Goal: Task Accomplishment & Management: Manage account settings

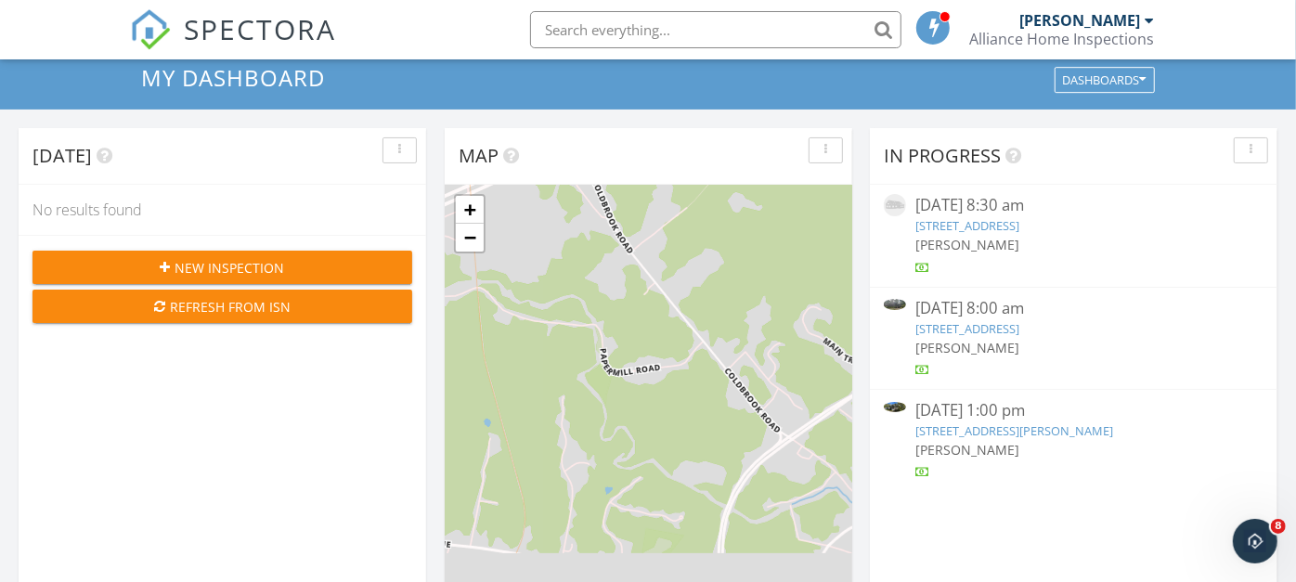
scroll to position [78, 0]
click at [1003, 433] on link "[STREET_ADDRESS][PERSON_NAME]" at bounding box center [1015, 430] width 198 height 17
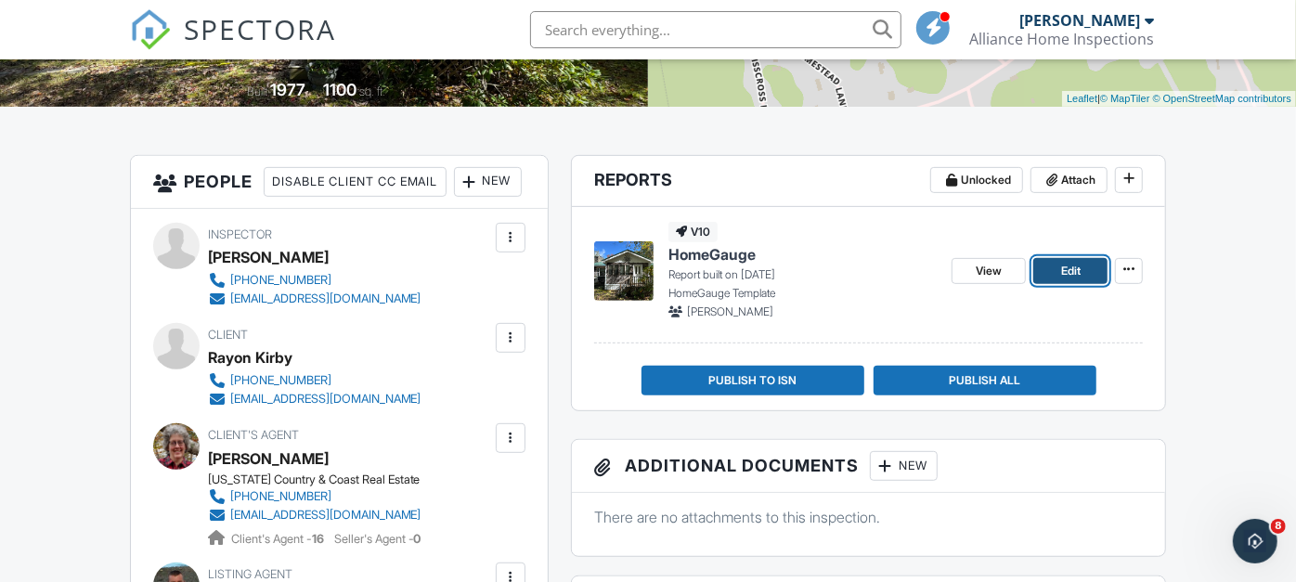
click at [1061, 267] on span "Edit" at bounding box center [1071, 271] width 20 height 19
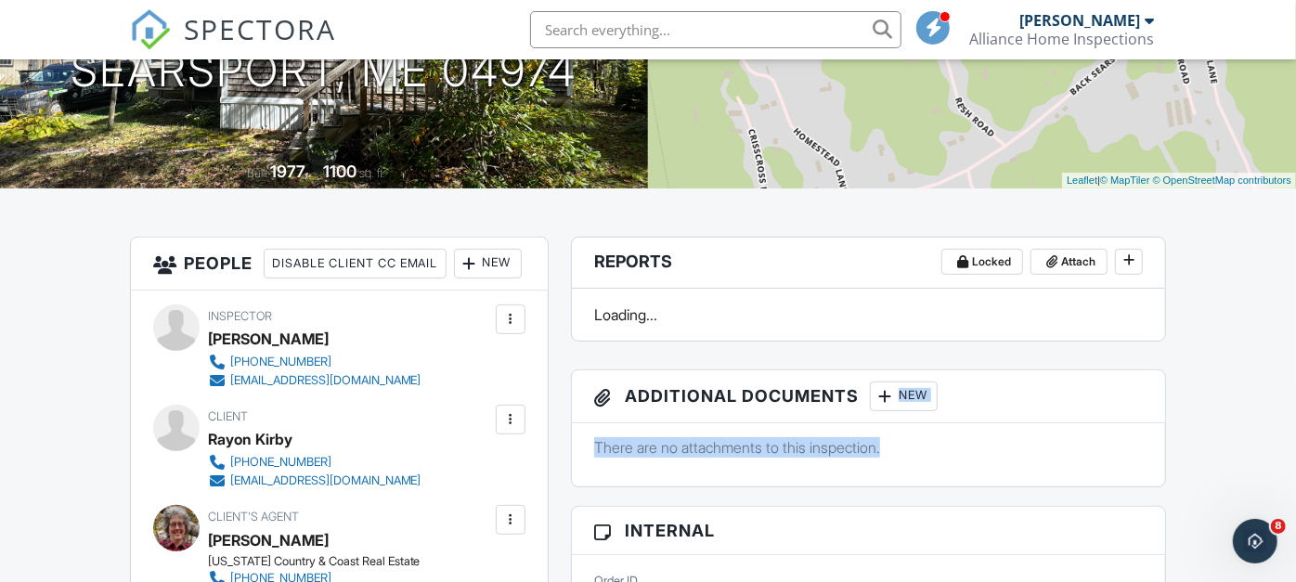
drag, startPoint x: 0, startPoint y: 0, endPoint x: 968, endPoint y: 355, distance: 1030.6
drag, startPoint x: 968, startPoint y: 355, endPoint x: 1243, endPoint y: 383, distance: 277.2
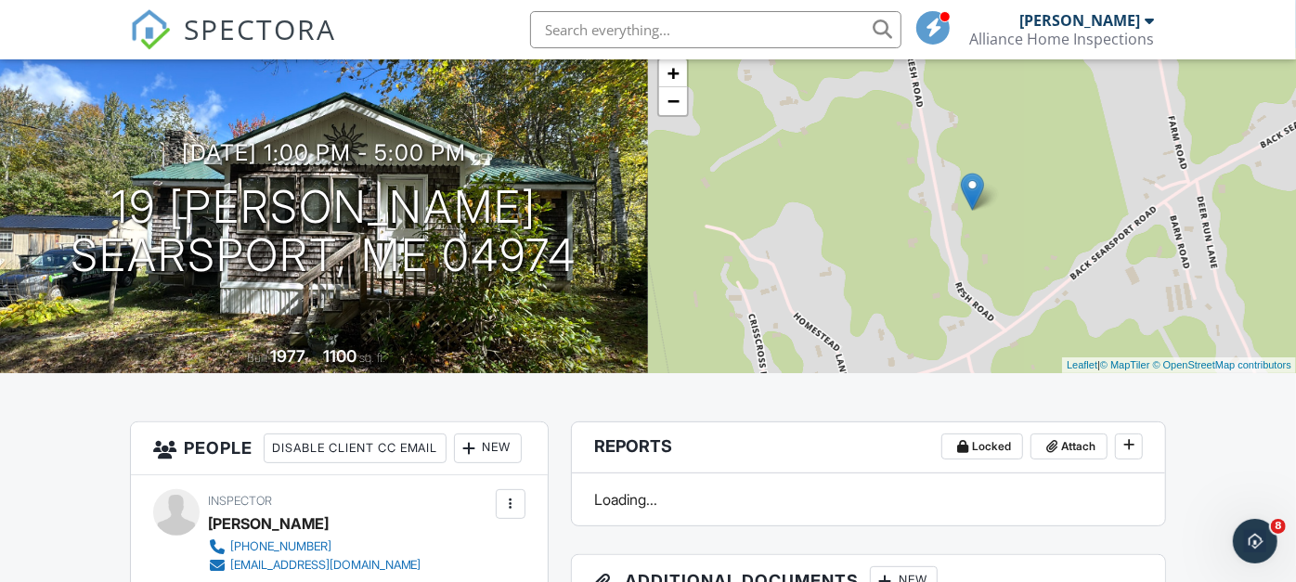
scroll to position [140, 0]
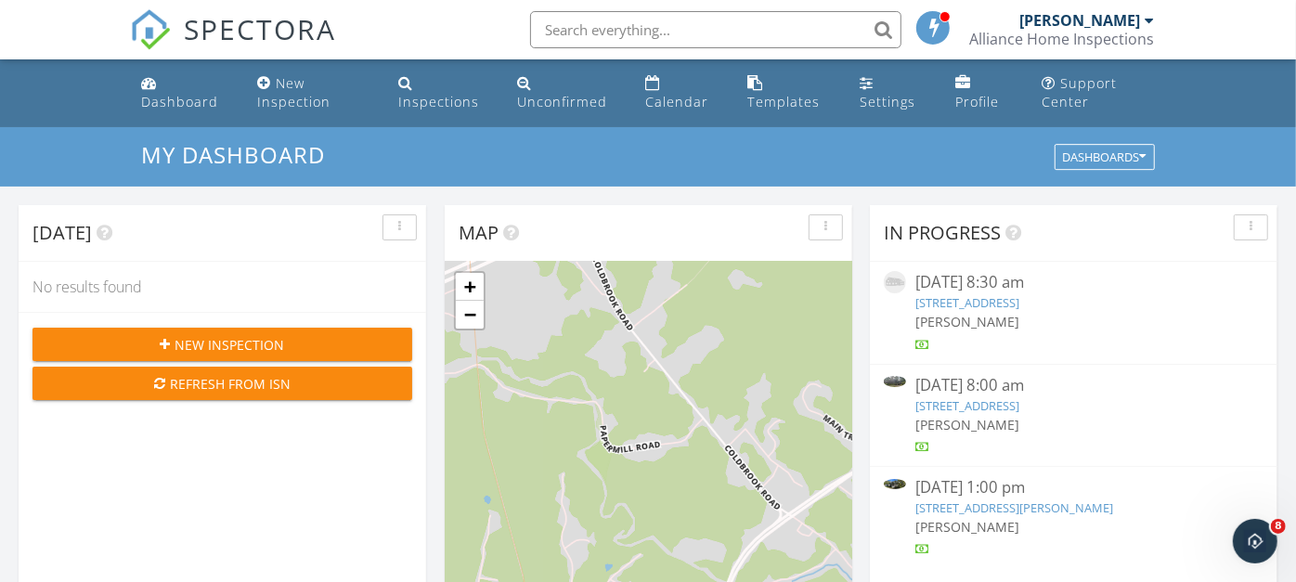
click at [1020, 406] on link "19 Bridges Point Rd, Penobscot, ME 04476" at bounding box center [968, 405] width 104 height 17
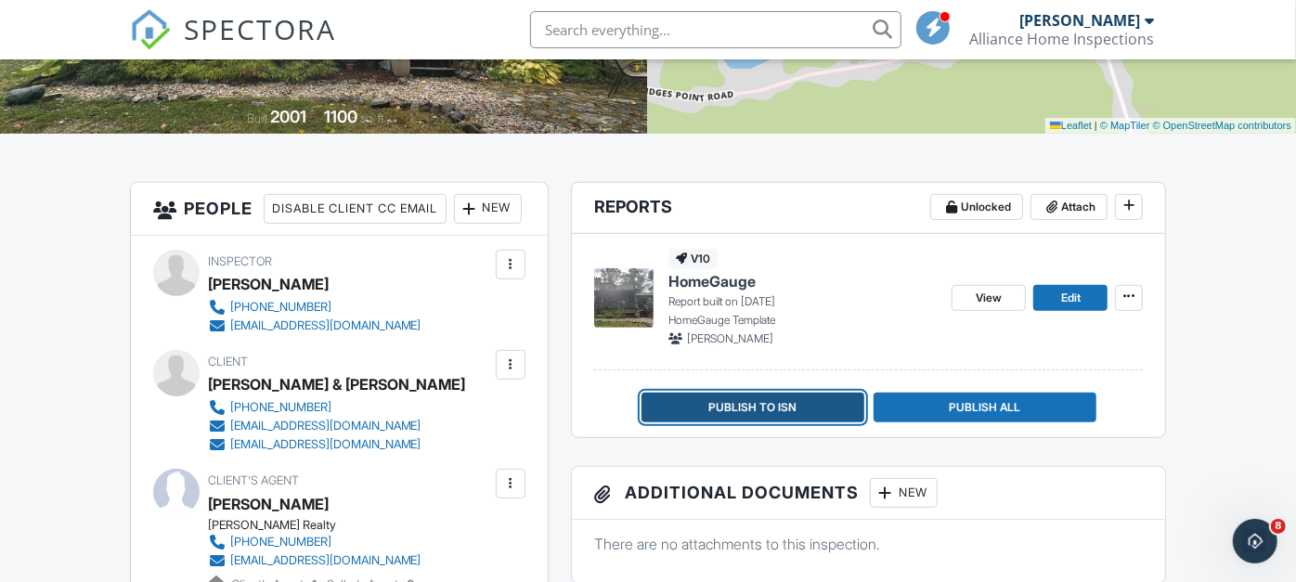
click at [732, 403] on span "Publish to ISN" at bounding box center [753, 407] width 88 height 19
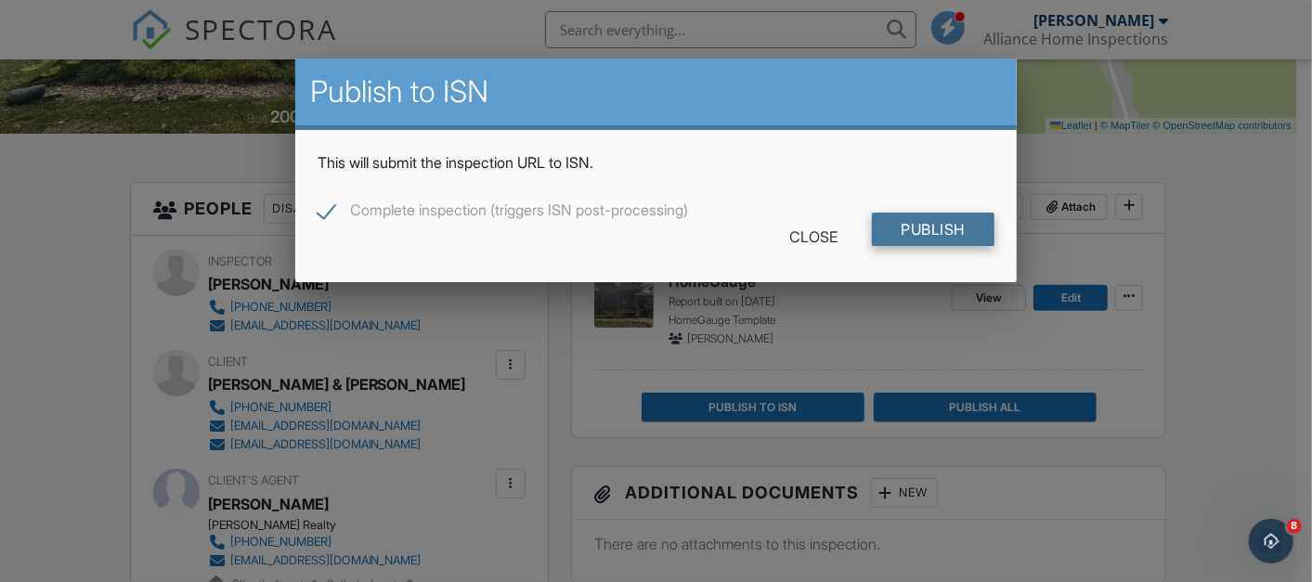
click at [914, 230] on input "Publish" at bounding box center [934, 229] width 124 height 33
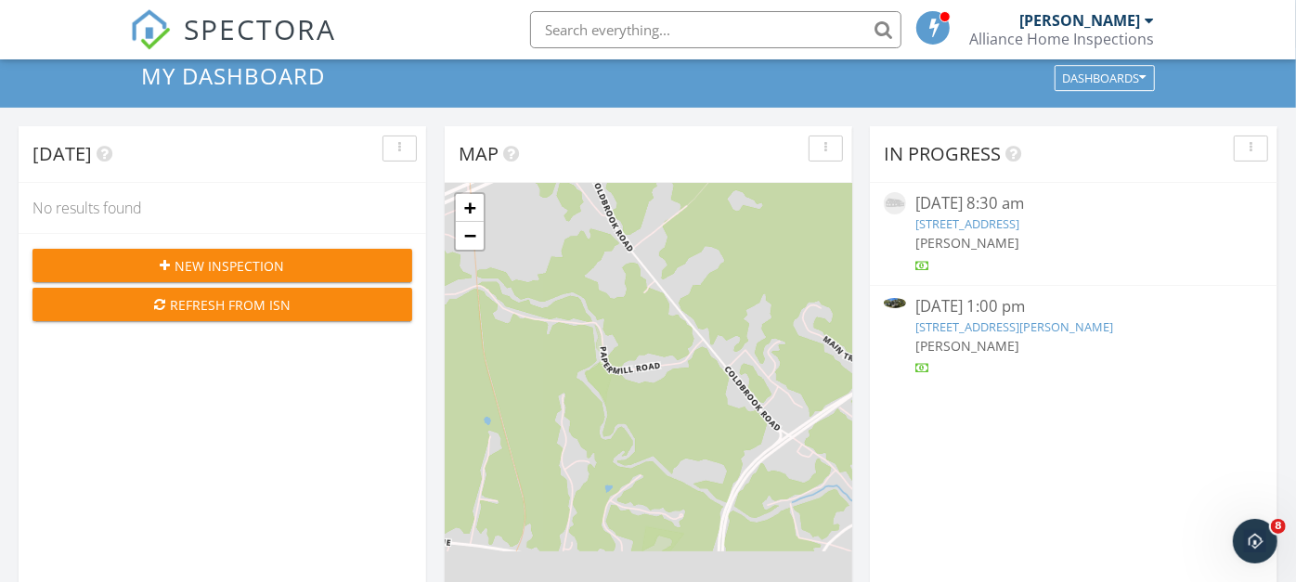
scroll to position [80, 0]
click at [1050, 321] on link "[STREET_ADDRESS][PERSON_NAME]" at bounding box center [1015, 326] width 198 height 17
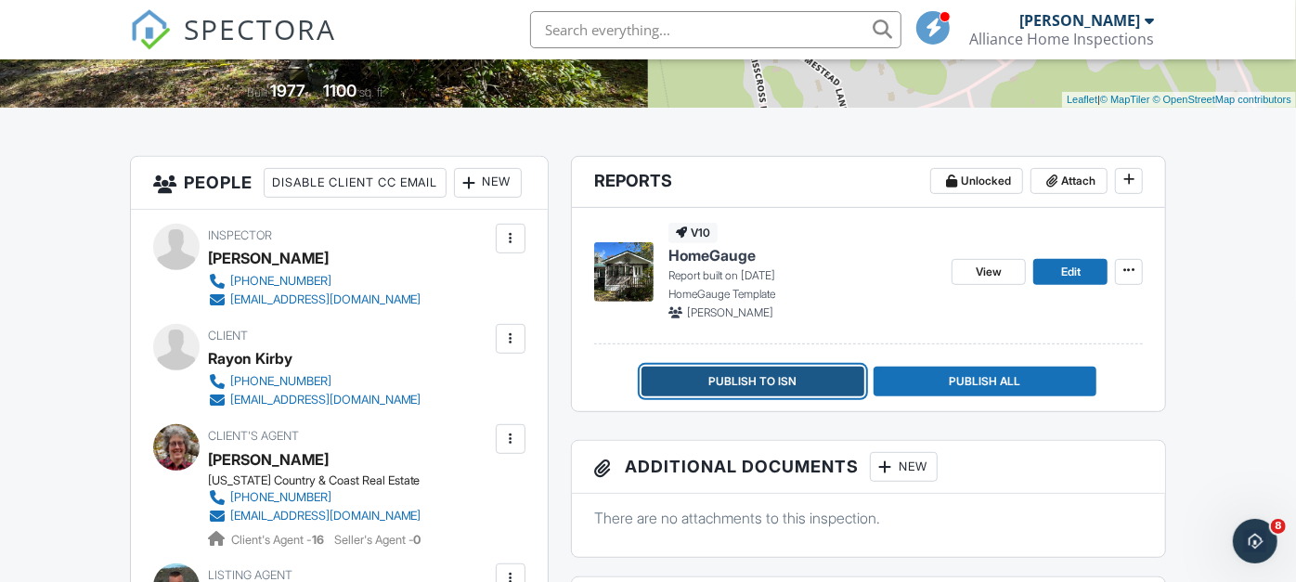
click at [768, 376] on span "Publish to ISN" at bounding box center [753, 381] width 88 height 19
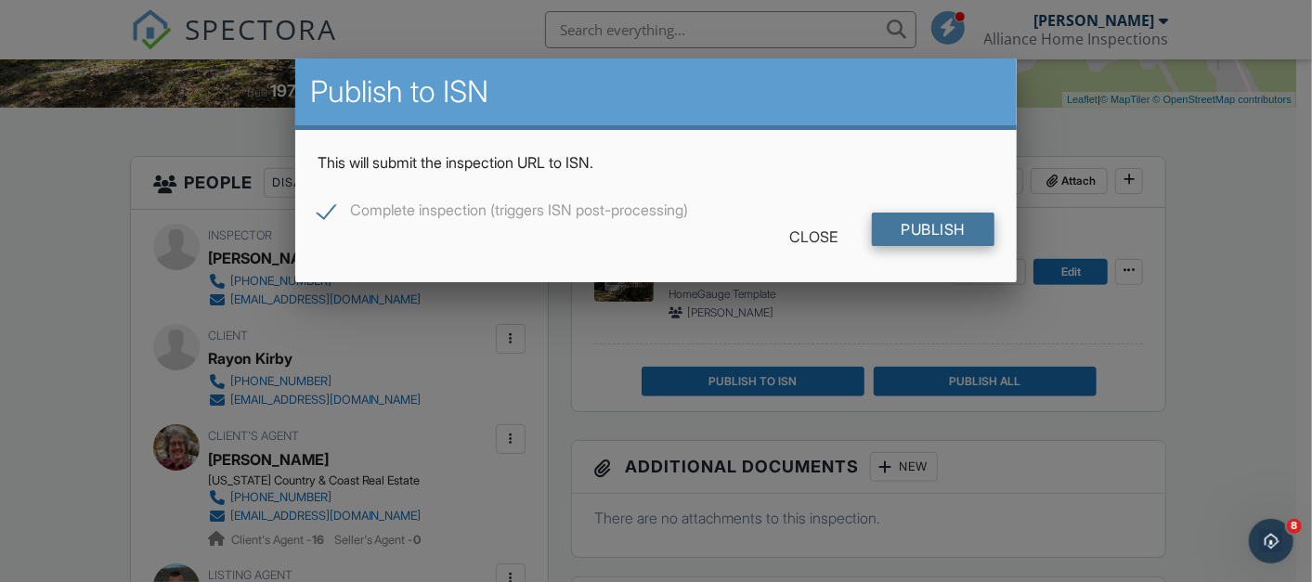
click at [938, 228] on input "Publish" at bounding box center [934, 229] width 124 height 33
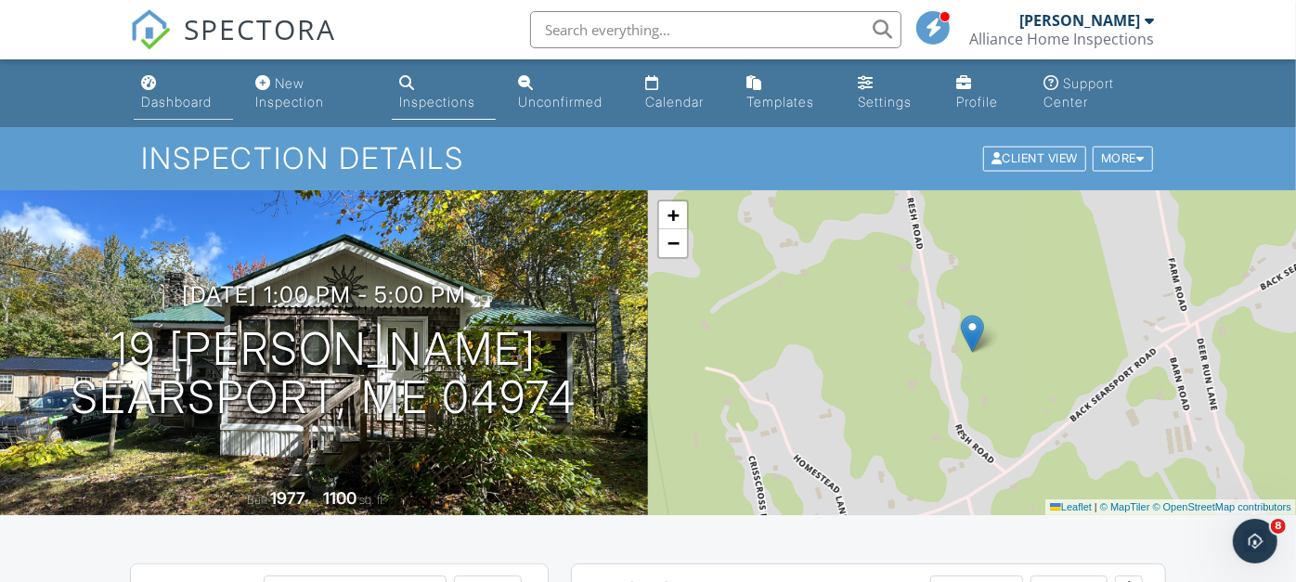
click at [207, 87] on link "Dashboard" at bounding box center [183, 93] width 99 height 53
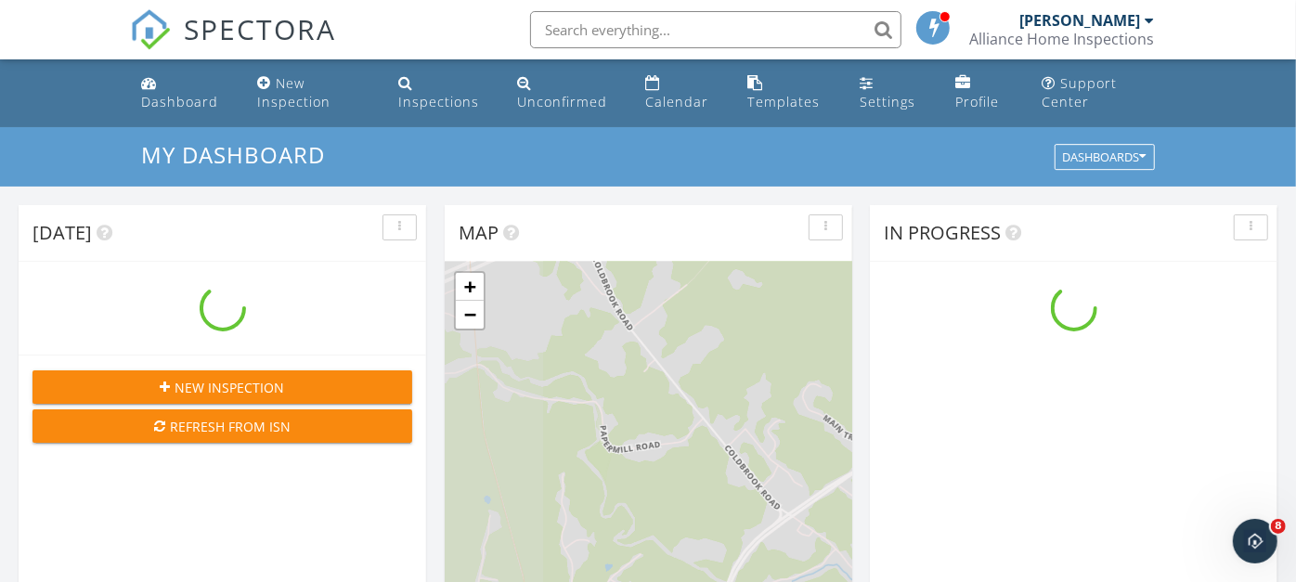
scroll to position [1722, 1329]
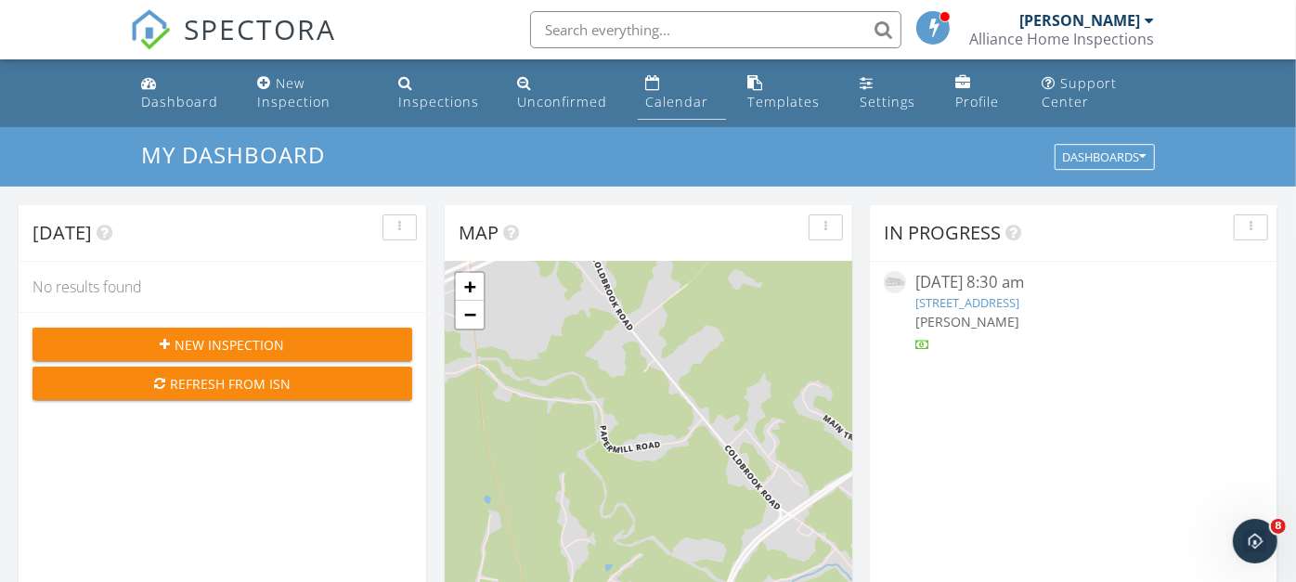
click at [640, 75] on link "Calendar" at bounding box center [682, 93] width 88 height 53
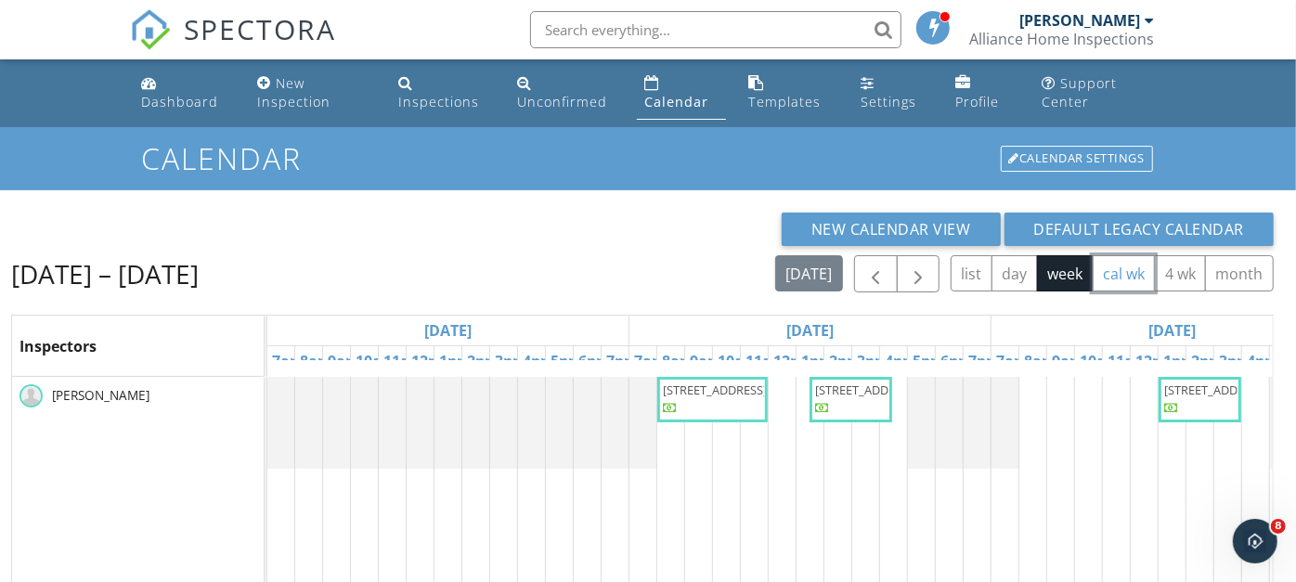
click at [1123, 274] on button "cal wk" at bounding box center [1124, 273] width 63 height 36
click at [1180, 261] on button "4 wk" at bounding box center [1180, 273] width 52 height 36
